Goal: Task Accomplishment & Management: Manage account settings

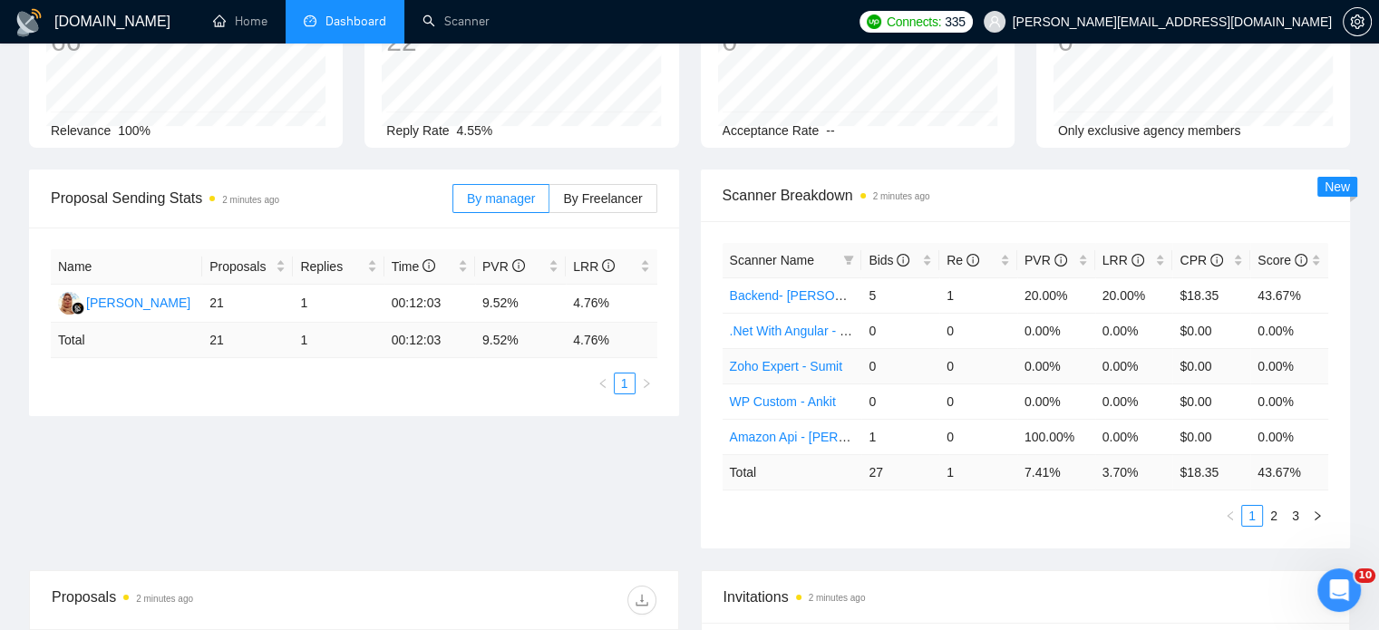
scroll to position [181, 0]
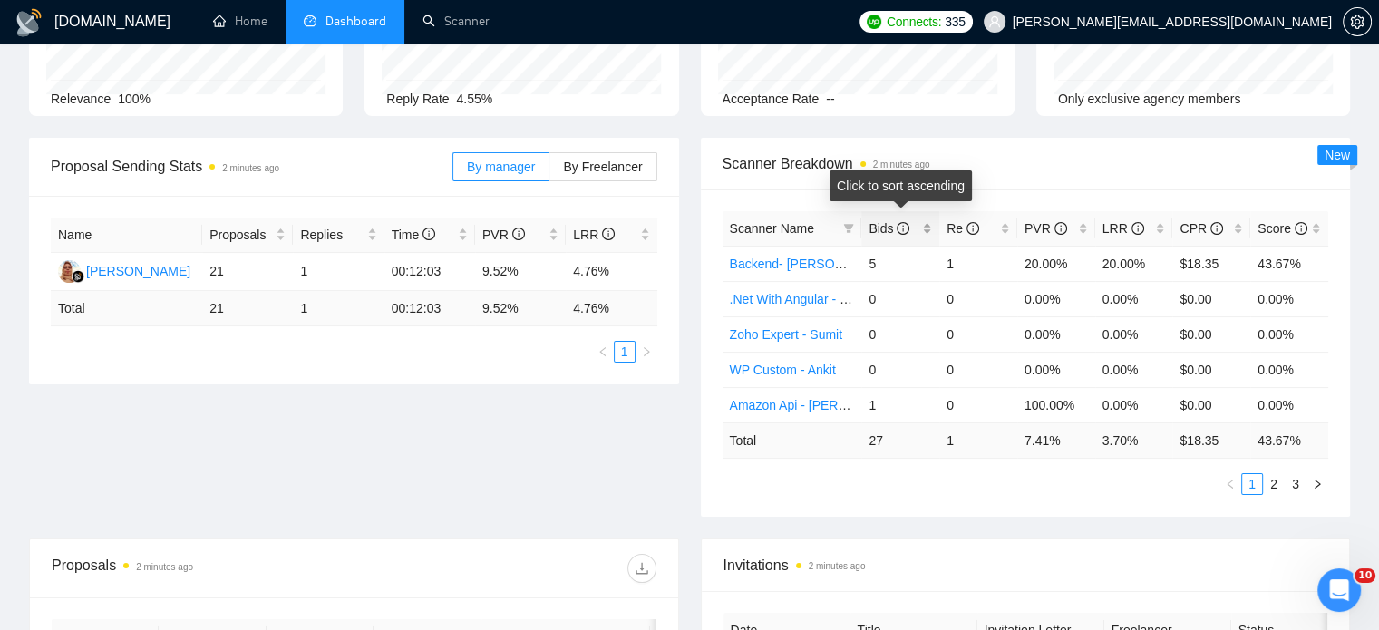
click at [927, 230] on div "Bids" at bounding box center [900, 228] width 63 height 20
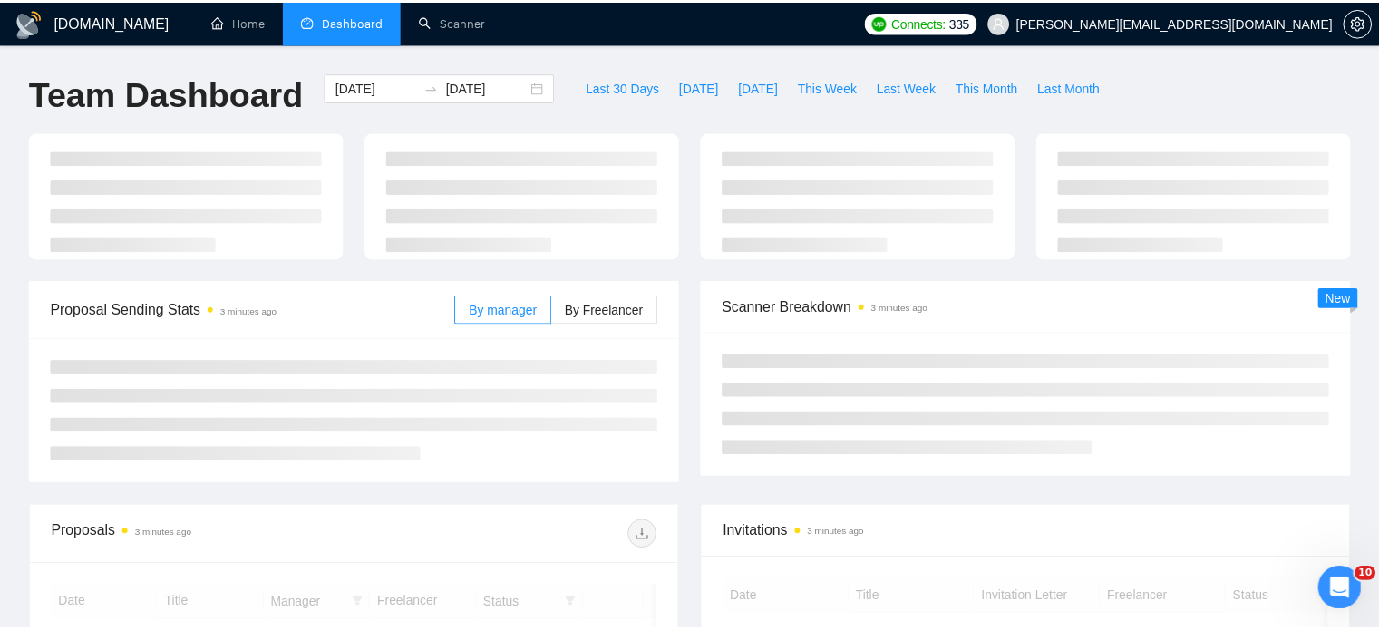
scroll to position [181, 0]
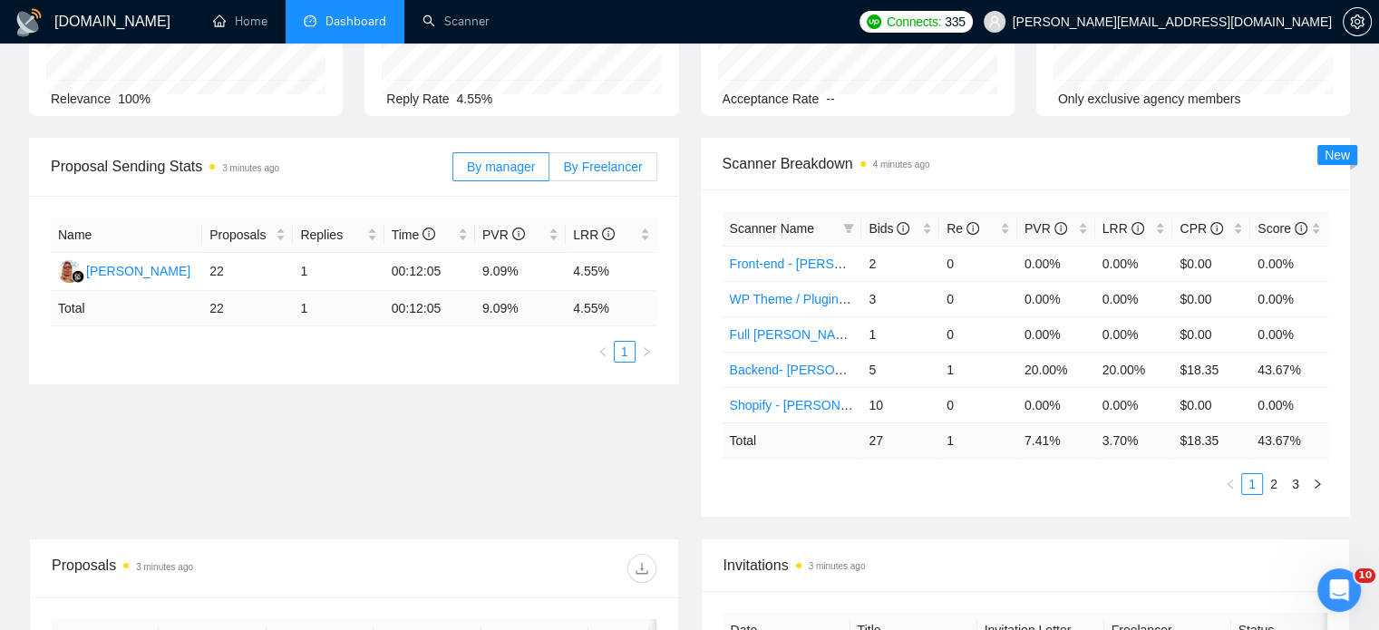
click at [597, 167] on span "By Freelancer" at bounding box center [602, 167] width 79 height 15
click at [549, 171] on input "By Freelancer" at bounding box center [549, 171] width 0 height 0
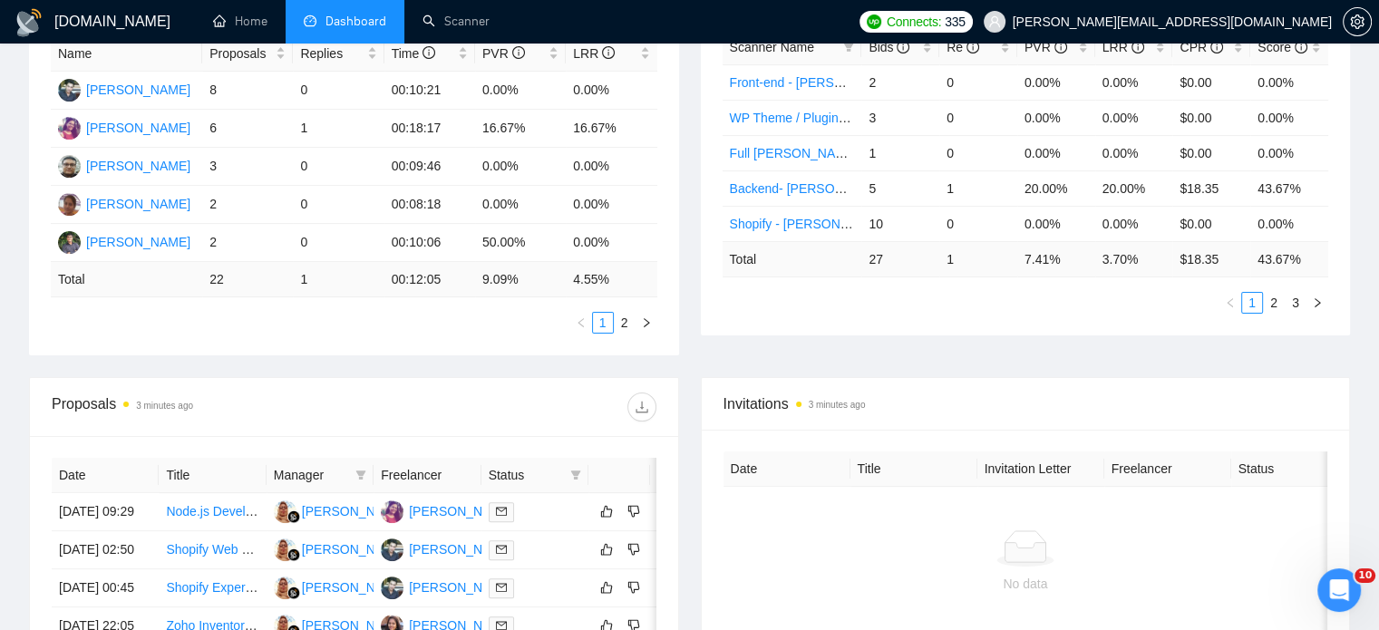
scroll to position [0, 0]
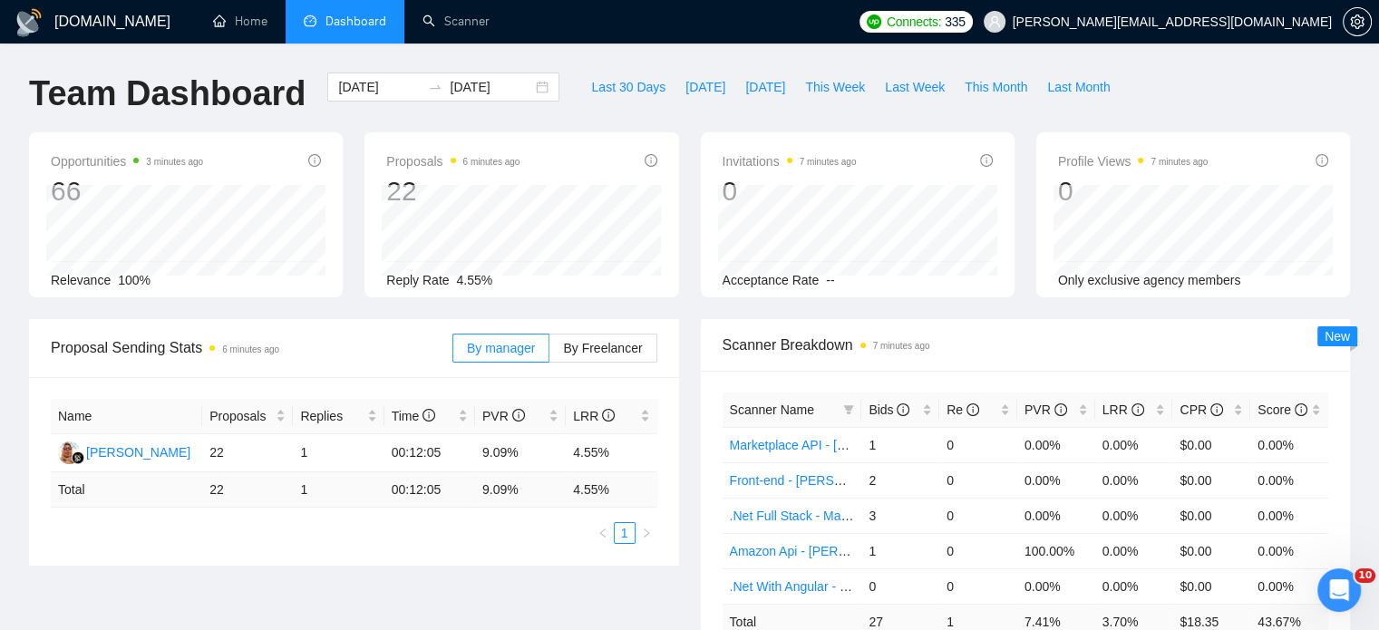
scroll to position [91, 0]
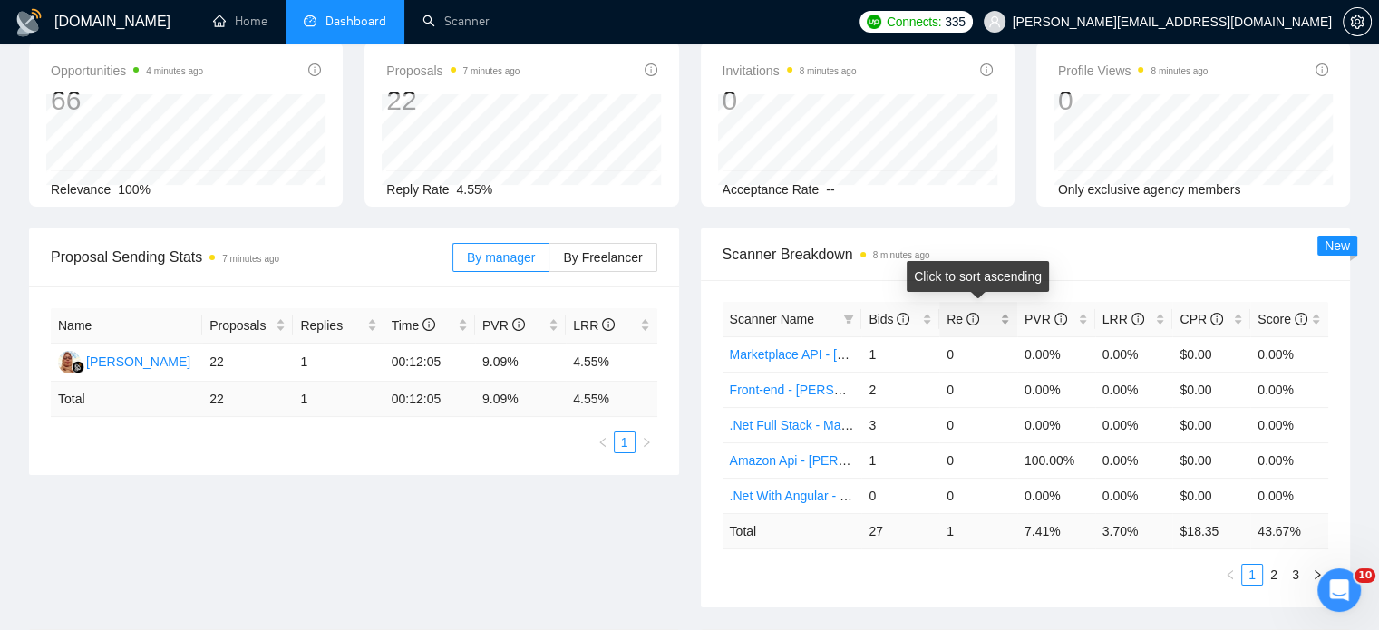
click at [1003, 313] on div "Re" at bounding box center [977, 319] width 63 height 20
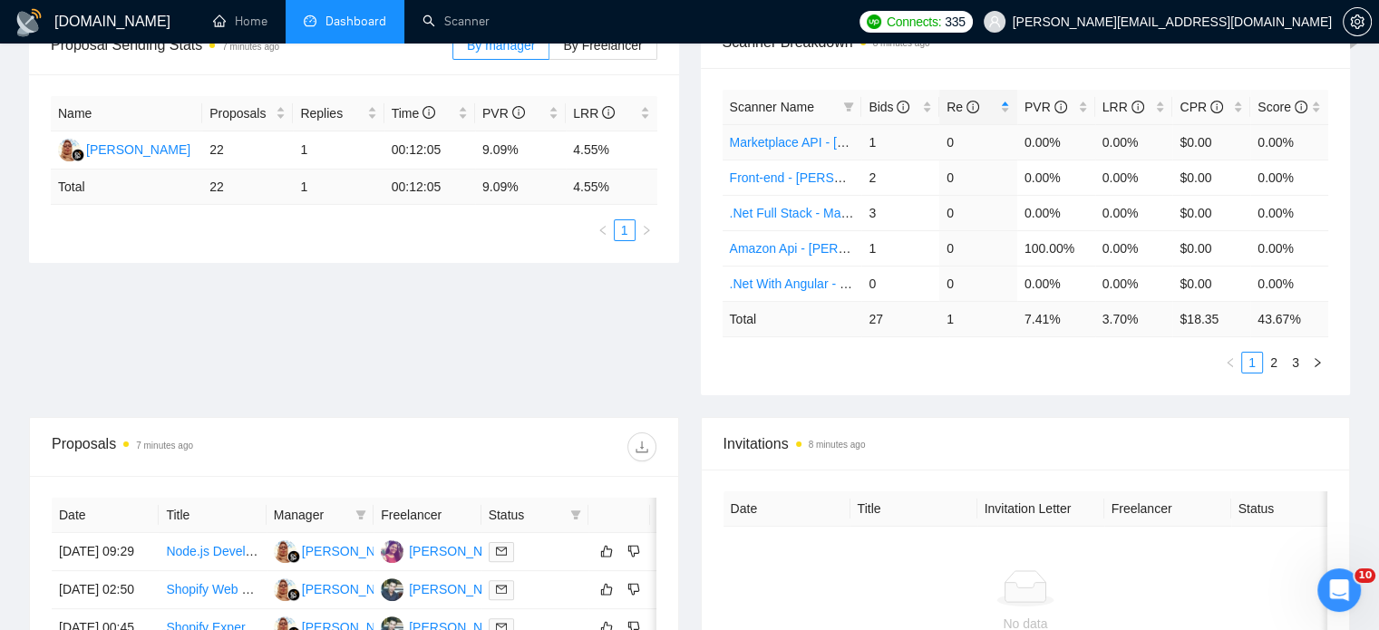
scroll to position [272, 0]
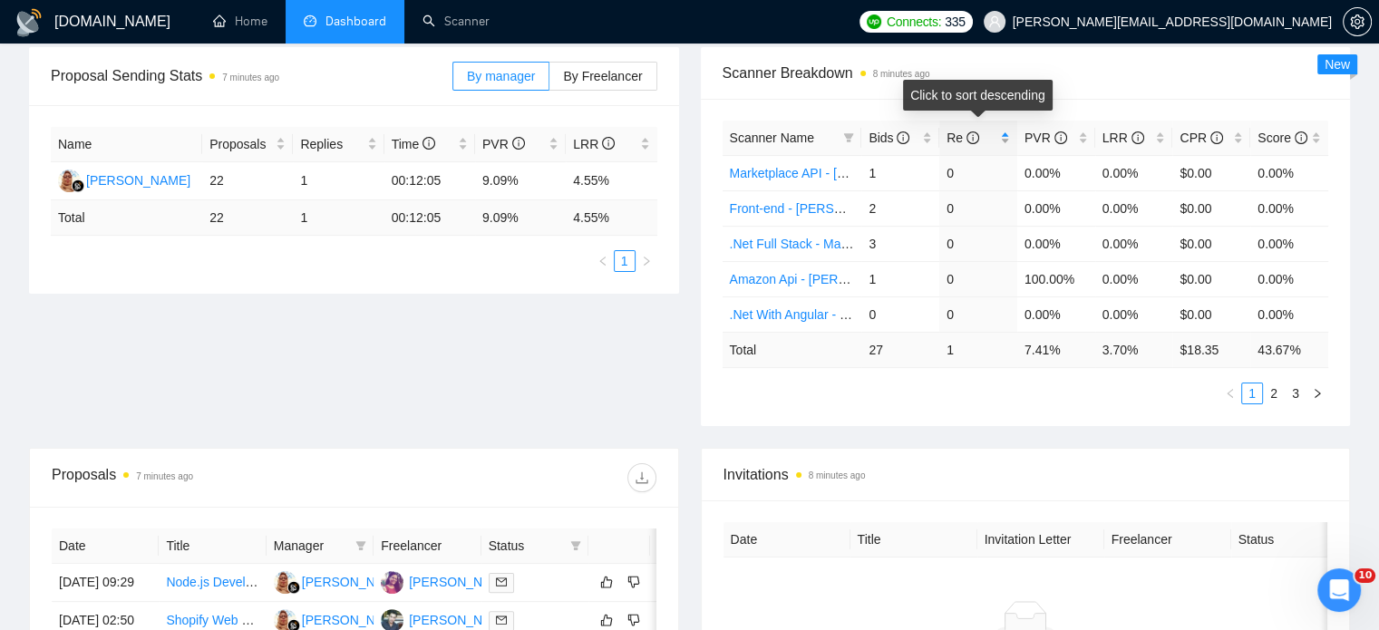
click at [1004, 141] on div "Re" at bounding box center [977, 138] width 63 height 20
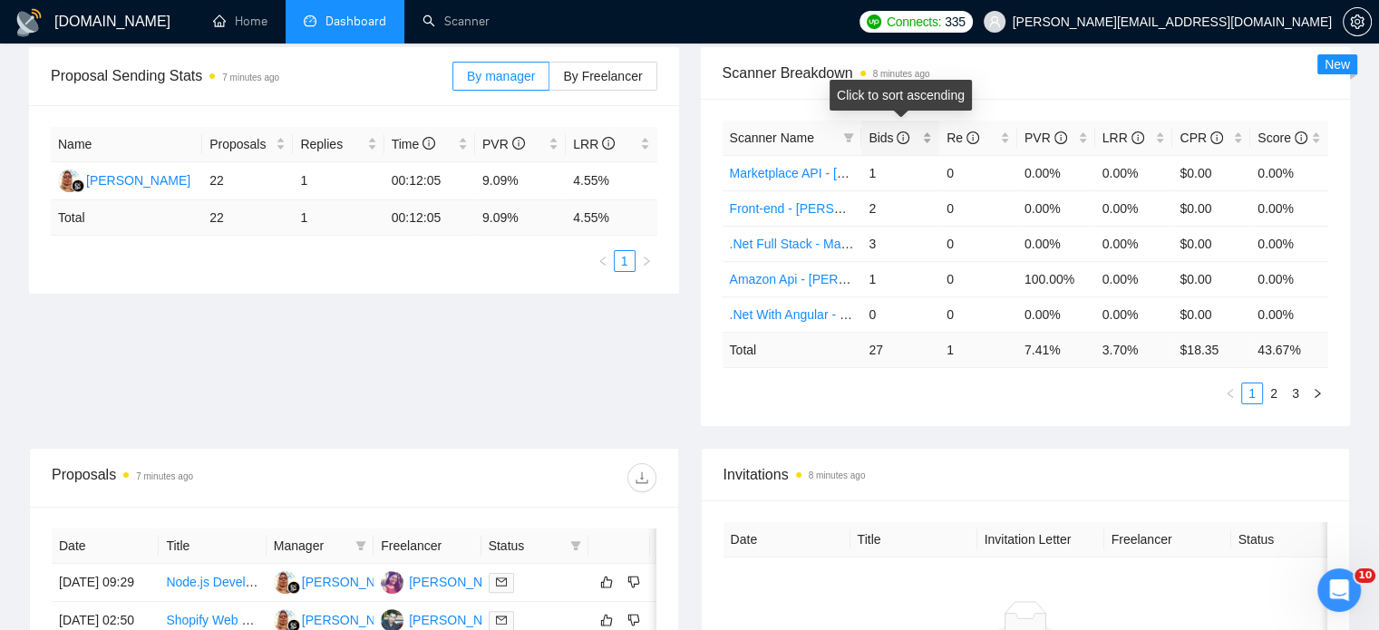
click at [925, 133] on div "Bids" at bounding box center [900, 138] width 63 height 20
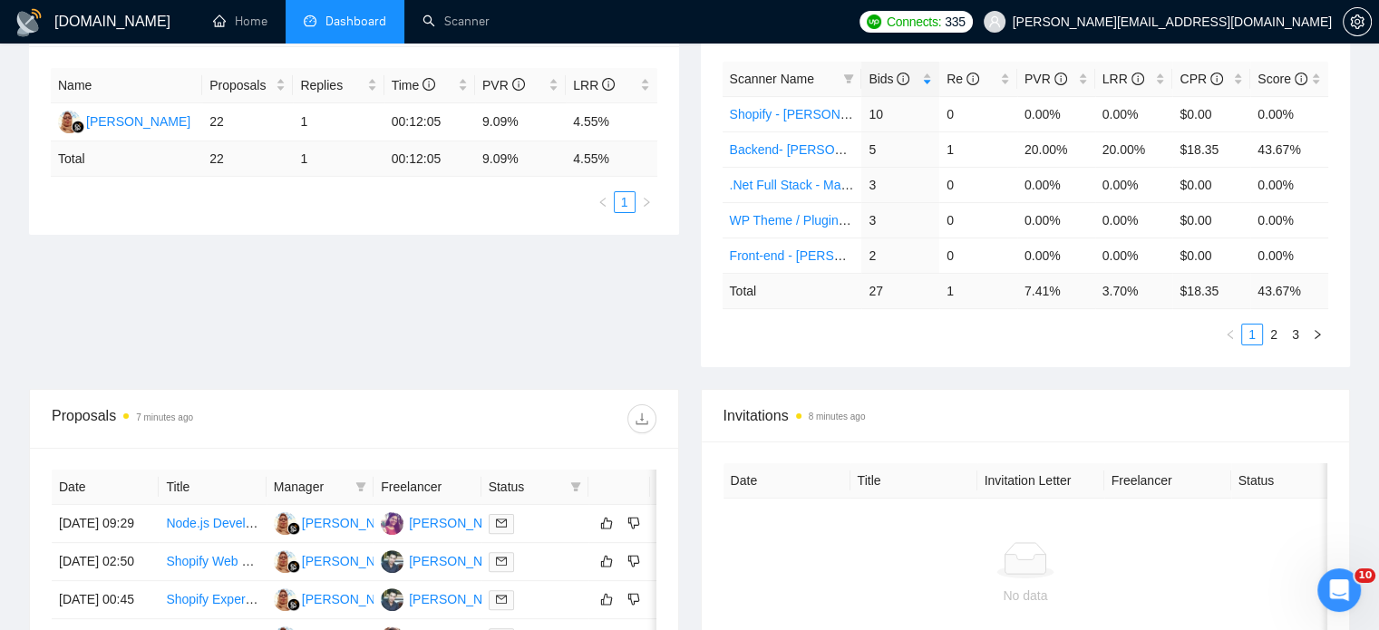
scroll to position [363, 0]
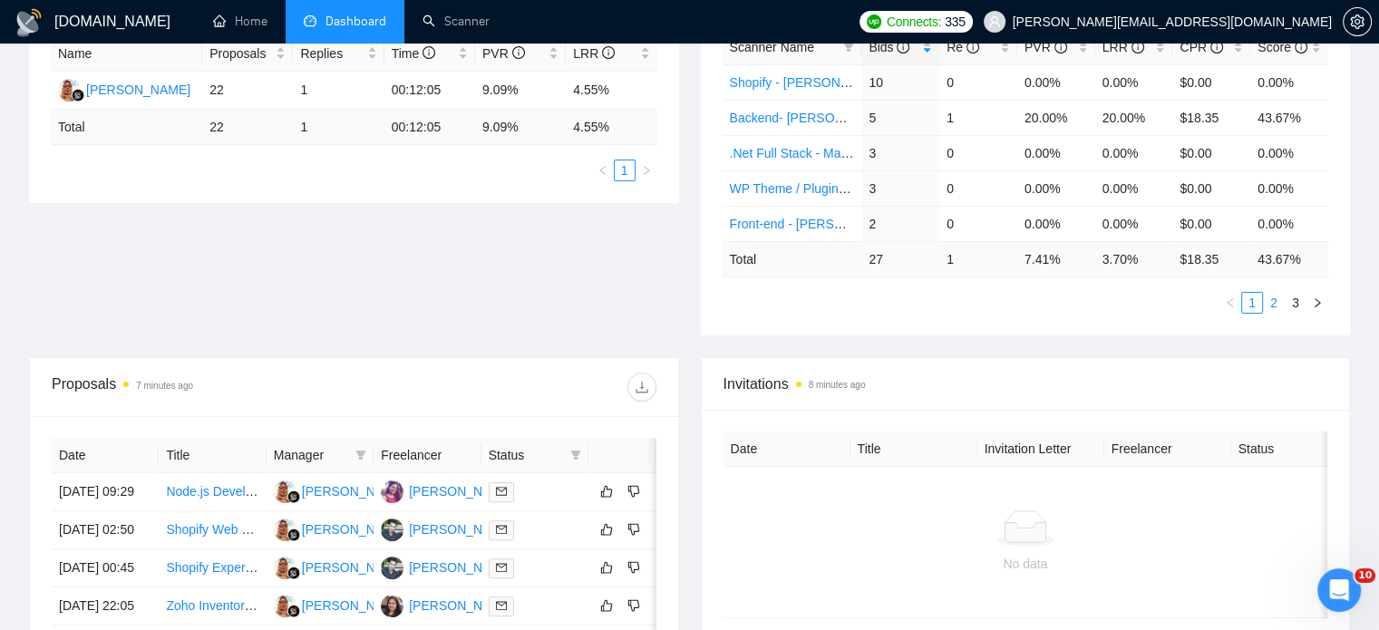
click at [1269, 300] on link "2" at bounding box center [1274, 303] width 20 height 20
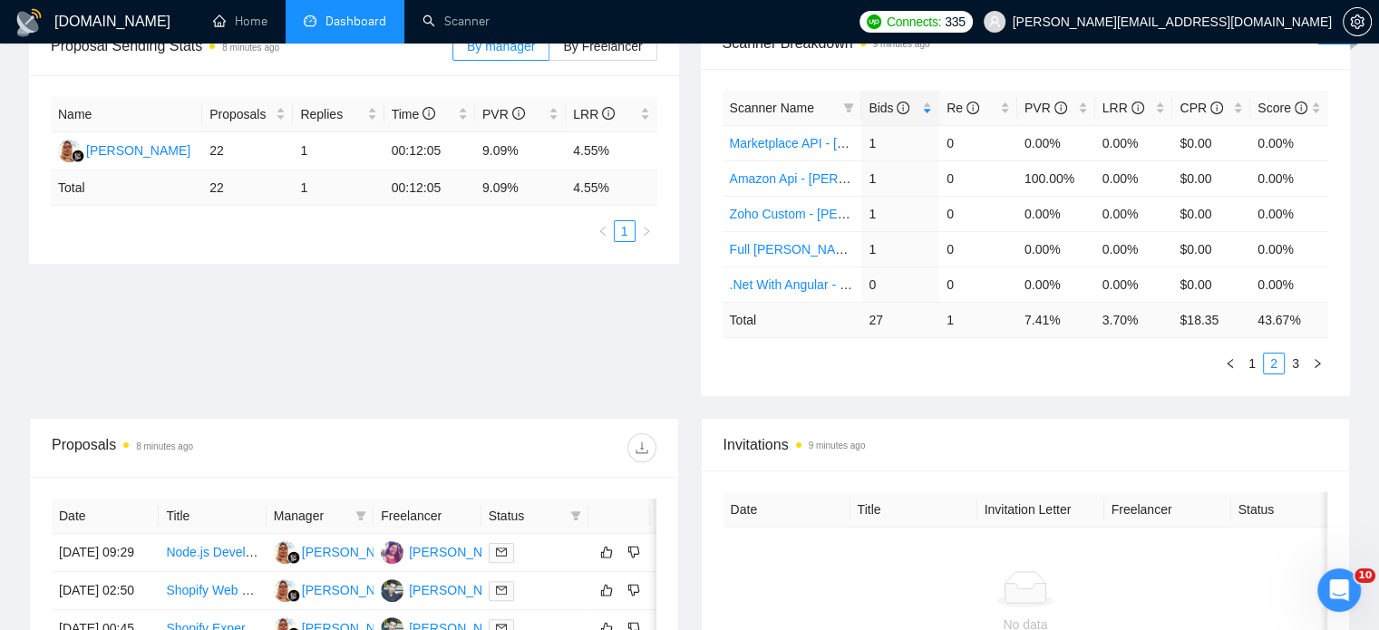
scroll to position [272, 0]
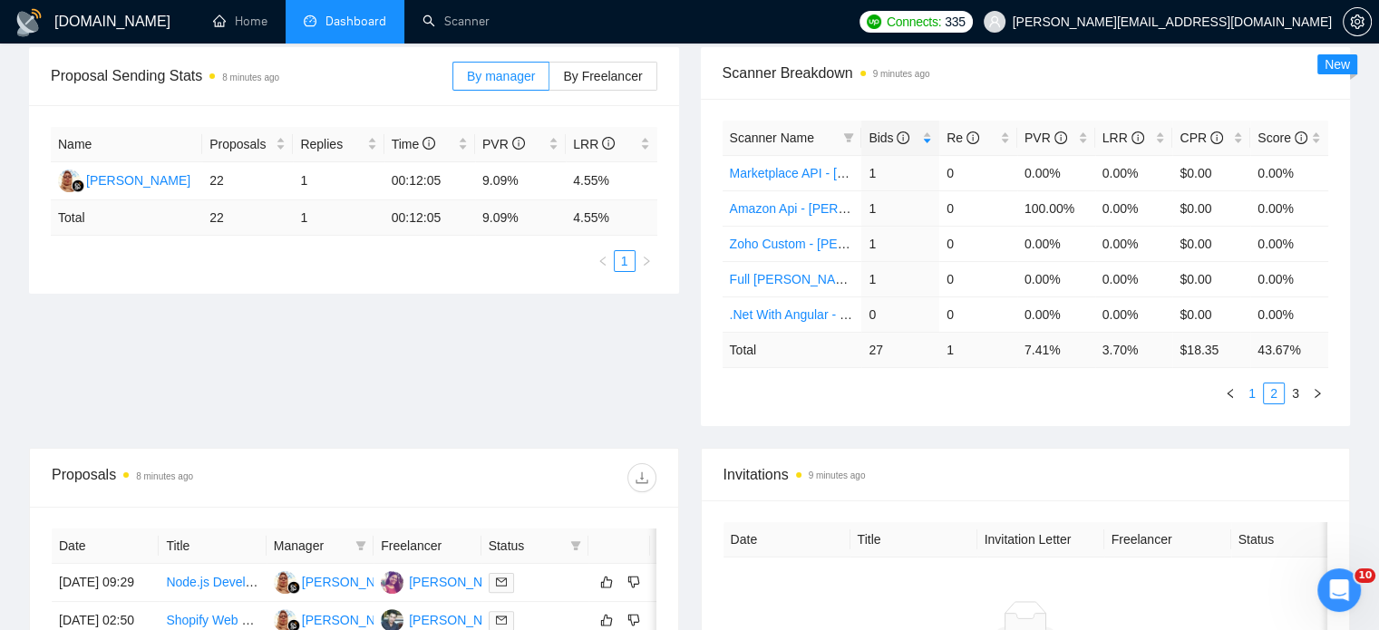
click at [1252, 397] on link "1" at bounding box center [1252, 393] width 20 height 20
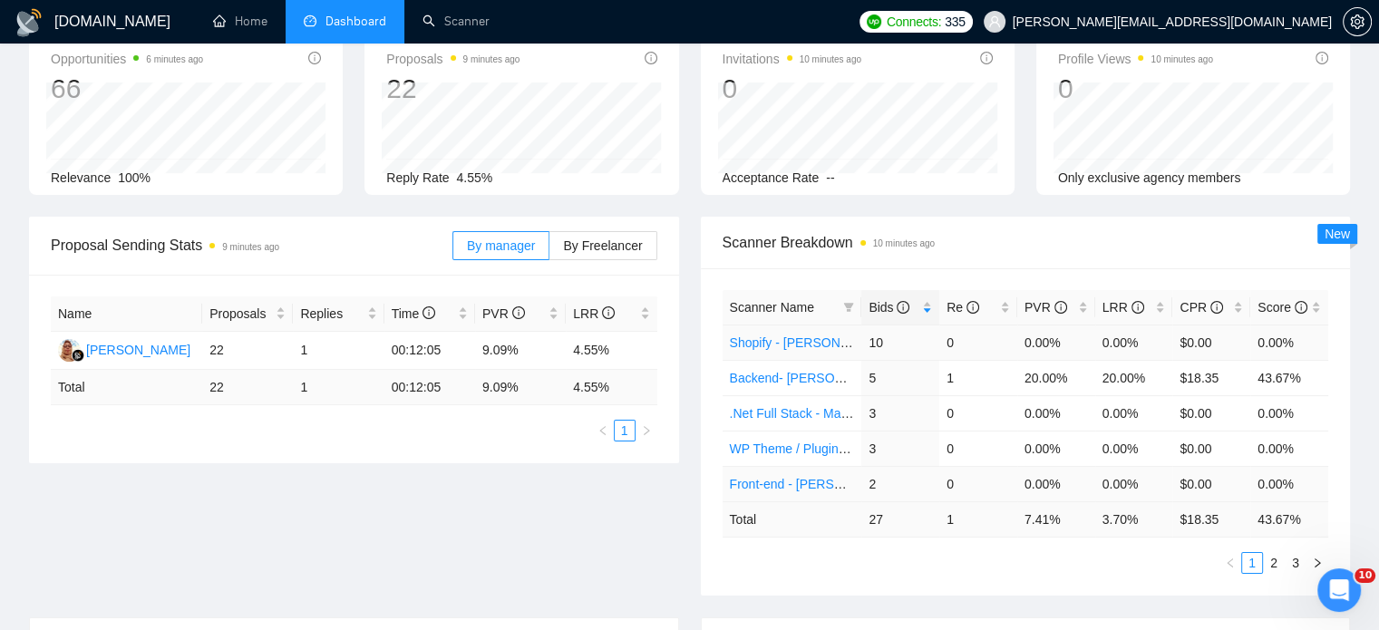
scroll to position [0, 0]
